Goal: Task Accomplishment & Management: Complete application form

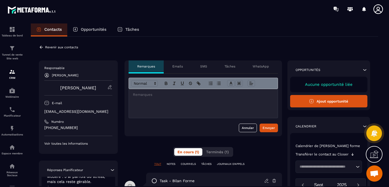
click at [93, 32] on div "Opportunités" at bounding box center [89, 29] width 45 height 13
click at [82, 28] on p "Opportunités" at bounding box center [94, 29] width 26 height 5
click at [49, 47] on p "Revenir aux contacts" at bounding box center [61, 47] width 33 height 4
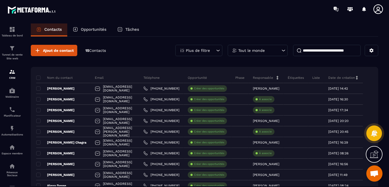
click at [89, 29] on p "Opportunités" at bounding box center [94, 29] width 26 height 5
click at [92, 31] on p "Opportunités" at bounding box center [94, 29] width 26 height 5
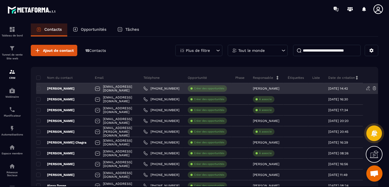
click at [224, 88] on p "Créer des opportunités" at bounding box center [209, 89] width 30 height 4
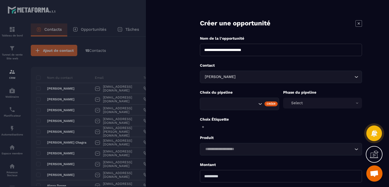
click at [259, 105] on icon "Search for option" at bounding box center [259, 103] width 5 height 5
click at [260, 105] on icon "Search for option" at bounding box center [259, 103] width 5 height 5
click at [322, 105] on div "Select" at bounding box center [322, 103] width 79 height 11
click at [324, 103] on div "Select" at bounding box center [322, 103] width 79 height 11
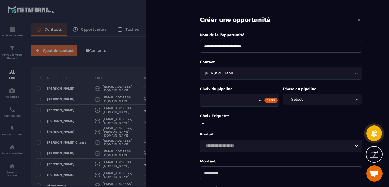
scroll to position [9, 0]
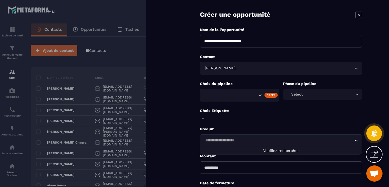
click at [239, 140] on input "Search for option" at bounding box center [278, 141] width 150 height 6
click at [241, 135] on div "Loading..." at bounding box center [281, 140] width 162 height 12
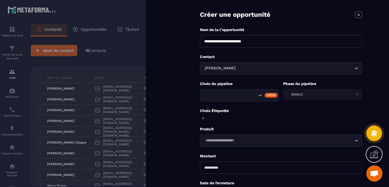
click at [358, 16] on icon at bounding box center [358, 15] width 6 height 6
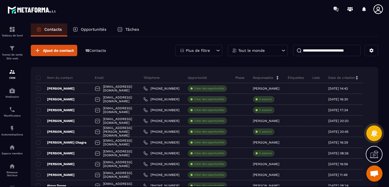
click at [87, 28] on p "Opportunités" at bounding box center [94, 29] width 26 height 5
click at [130, 28] on p "Tâches" at bounding box center [132, 29] width 14 height 5
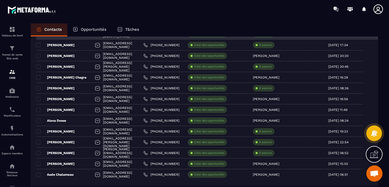
scroll to position [98, 0]
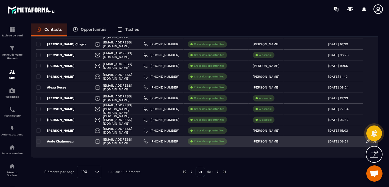
click at [248, 140] on div at bounding box center [240, 141] width 18 height 11
click at [69, 142] on p "Aude Chalumeau" at bounding box center [54, 141] width 37 height 4
